Goal: Transaction & Acquisition: Purchase product/service

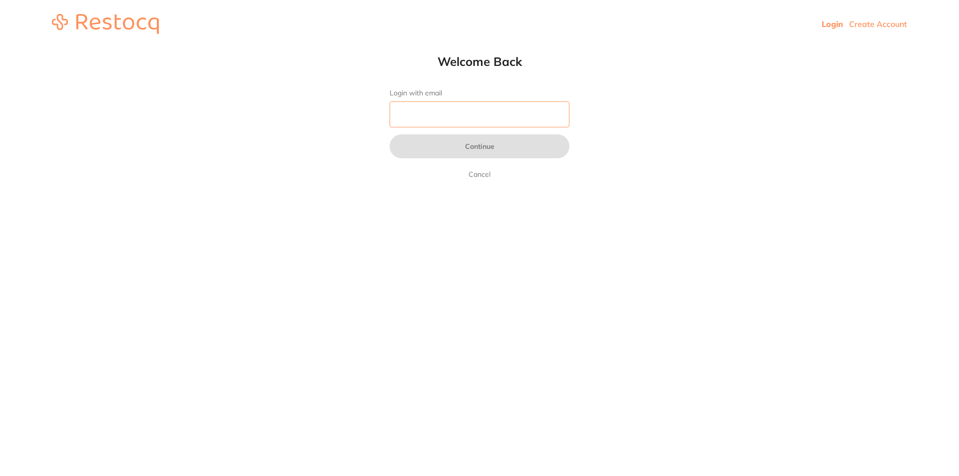
click at [499, 117] on input "Login with email" at bounding box center [480, 114] width 180 height 26
type input "n"
type input "a"
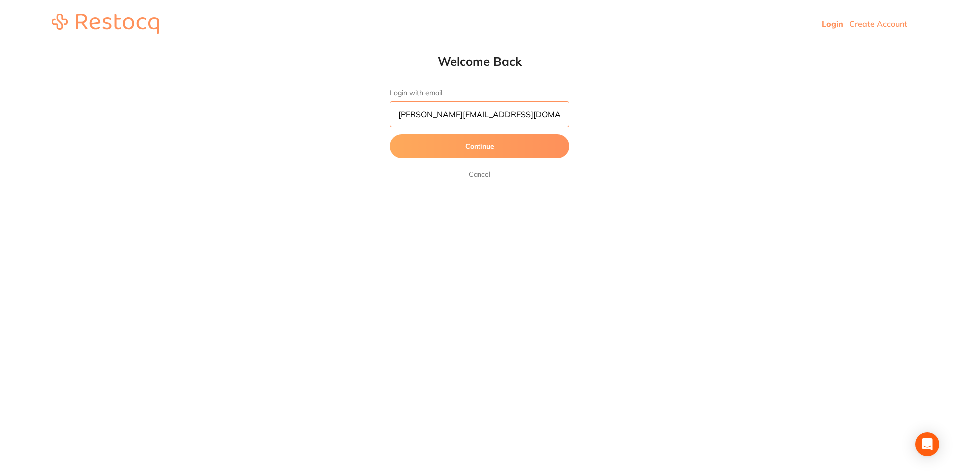
type input "[PERSON_NAME][EMAIL_ADDRESS][DOMAIN_NAME]"
click at [390, 134] on button "Continue" at bounding box center [480, 146] width 180 height 24
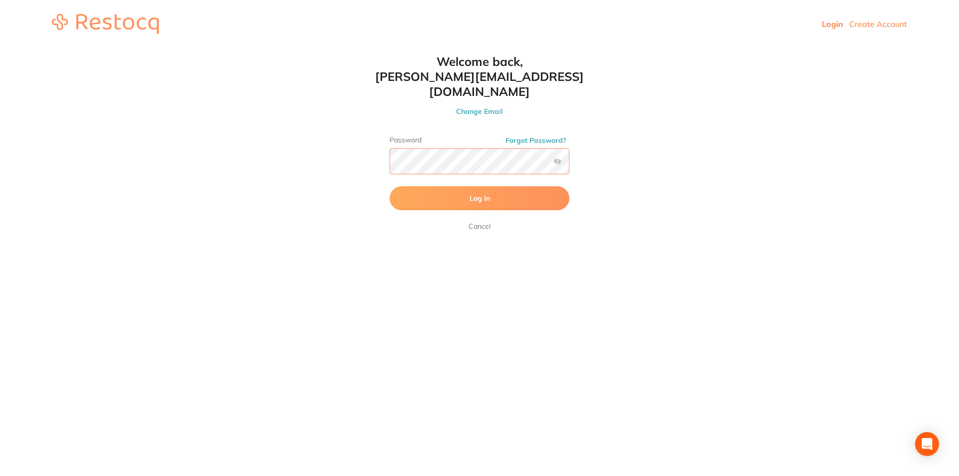
click at [390, 186] on button "Log In" at bounding box center [480, 198] width 180 height 24
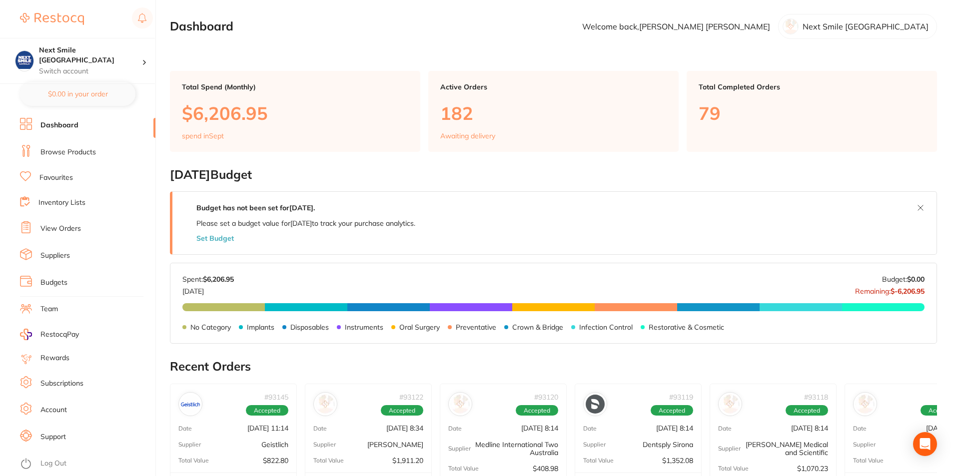
click at [57, 169] on ul "Dashboard Browse Products Favourites Inventory Lists View Orders Suppliers Budg…" at bounding box center [87, 297] width 135 height 358
click at [57, 170] on ul "Dashboard Browse Products Favourites Inventory Lists View Orders Suppliers Budg…" at bounding box center [87, 297] width 135 height 358
click at [55, 175] on link "Favourites" at bounding box center [55, 178] width 33 height 10
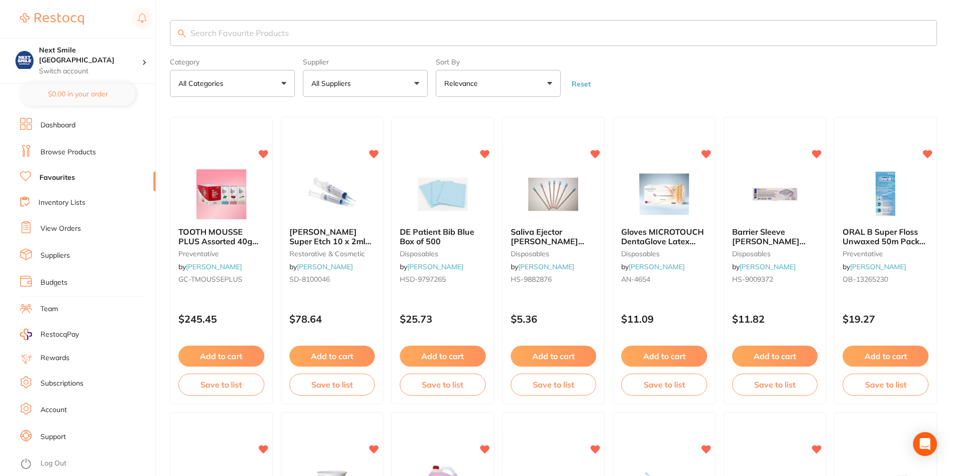
click at [414, 82] on button "All Suppliers" at bounding box center [365, 83] width 125 height 27
type input "g"
click at [385, 181] on li "Geistlich" at bounding box center [365, 170] width 117 height 28
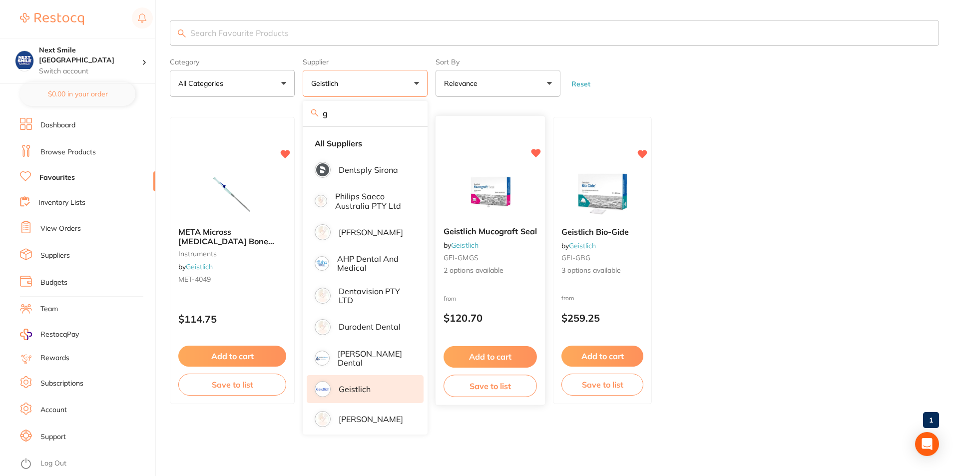
click at [487, 199] on img at bounding box center [490, 194] width 65 height 50
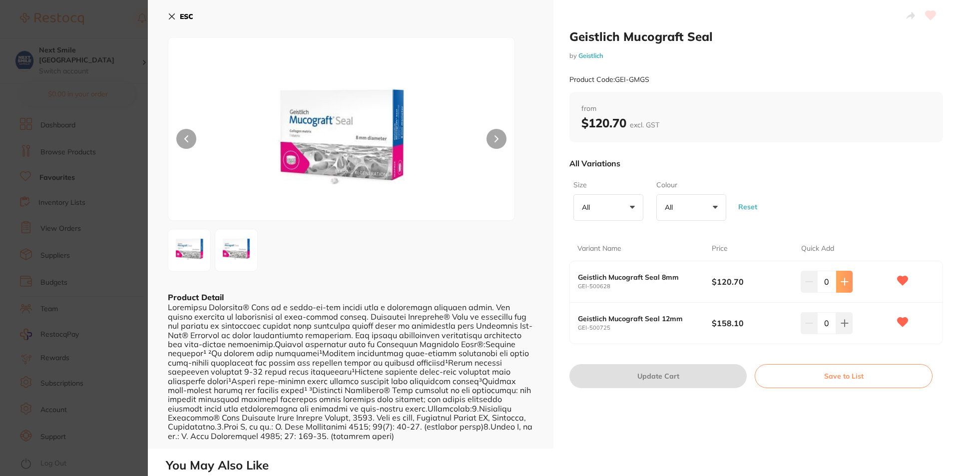
click at [849, 285] on button at bounding box center [844, 282] width 16 height 22
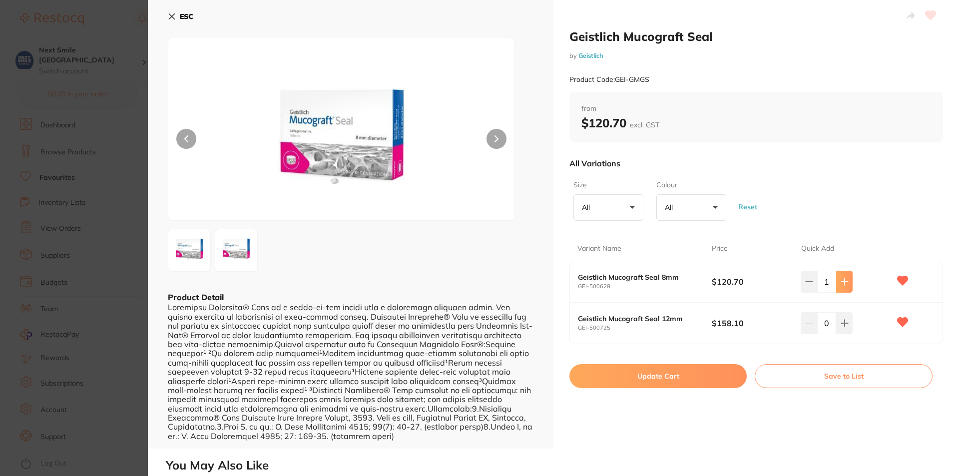
click at [849, 285] on button at bounding box center [844, 282] width 16 height 22
type input "3"
click at [695, 375] on button "Update Cart" at bounding box center [658, 376] width 177 height 24
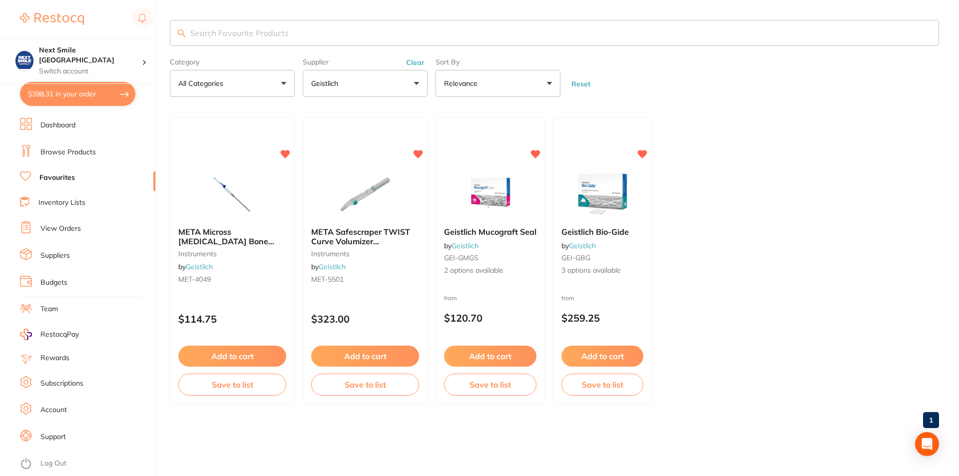
click at [51, 95] on button "$398.31 in your order" at bounding box center [77, 94] width 115 height 24
checkbox input "true"
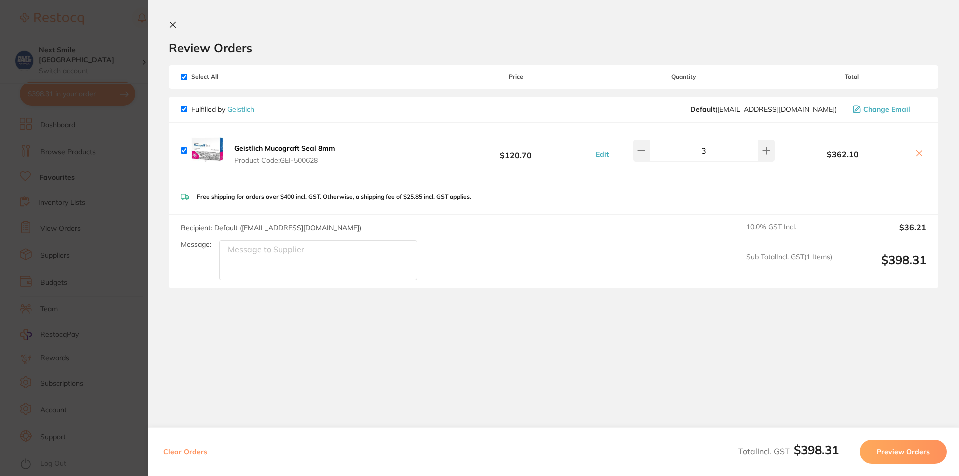
click at [921, 454] on button "Preview Orders" at bounding box center [903, 452] width 87 height 24
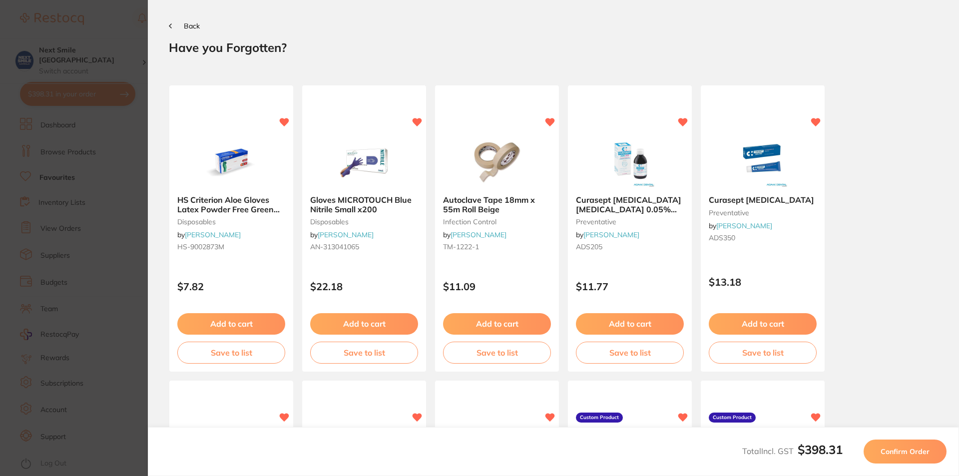
click at [914, 455] on span "Confirm Order" at bounding box center [905, 451] width 49 height 9
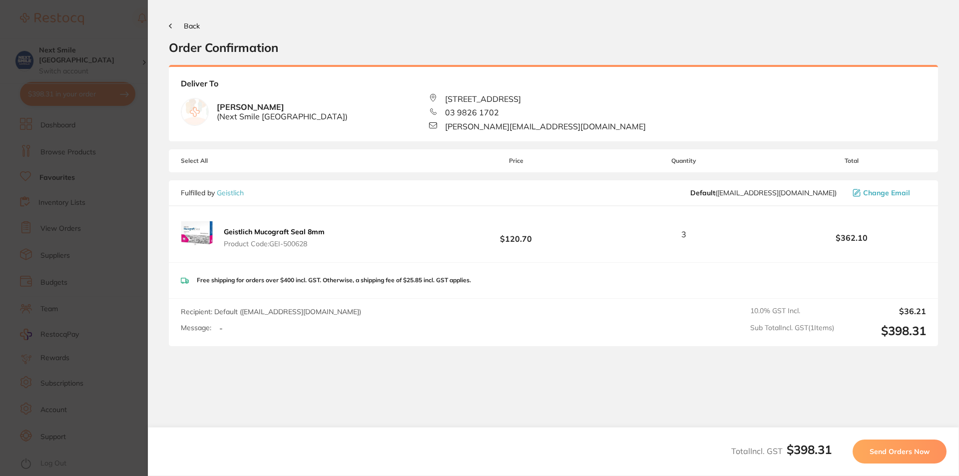
click at [914, 455] on span "Send Orders Now" at bounding box center [900, 451] width 60 height 9
